Goal: Transaction & Acquisition: Purchase product/service

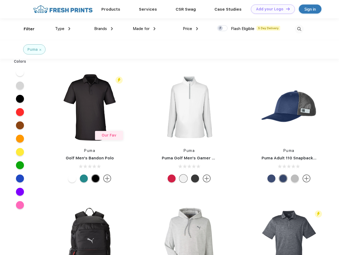
scroll to position [0, 0]
click at [271, 9] on link "Add your Logo Design Tool" at bounding box center [273, 9] width 44 height 9
click at [0, 0] on div "Design Tool" at bounding box center [0, 0] width 0 height 0
click at [286, 9] on link "Add your Logo Design Tool" at bounding box center [273, 9] width 44 height 9
click at [26, 29] on div "Filter" at bounding box center [29, 29] width 11 height 6
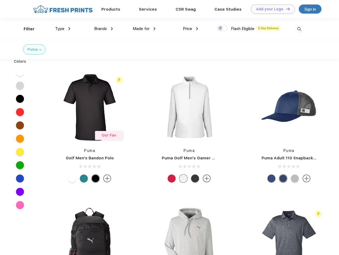
click at [63, 29] on span "Type" at bounding box center [59, 28] width 9 height 5
click at [104, 29] on span "Brands" at bounding box center [100, 28] width 13 height 5
click at [144, 29] on span "Made for" at bounding box center [141, 28] width 17 height 5
click at [191, 29] on span "Price" at bounding box center [187, 28] width 9 height 5
click at [222, 28] on div at bounding box center [222, 28] width 10 height 6
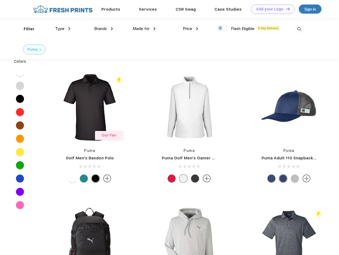
click at [221, 28] on input "checkbox" at bounding box center [218, 26] width 3 height 3
click at [299, 29] on img at bounding box center [299, 29] width 9 height 9
